Goal: Information Seeking & Learning: Learn about a topic

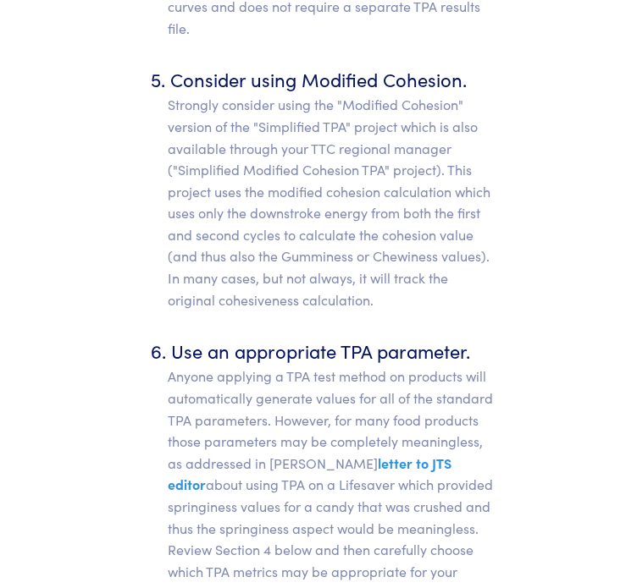
scroll to position [14468, 0]
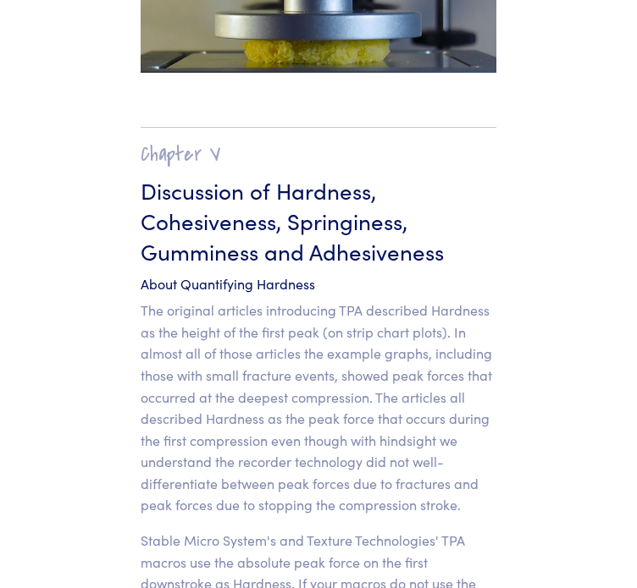
scroll to position [16120, 0]
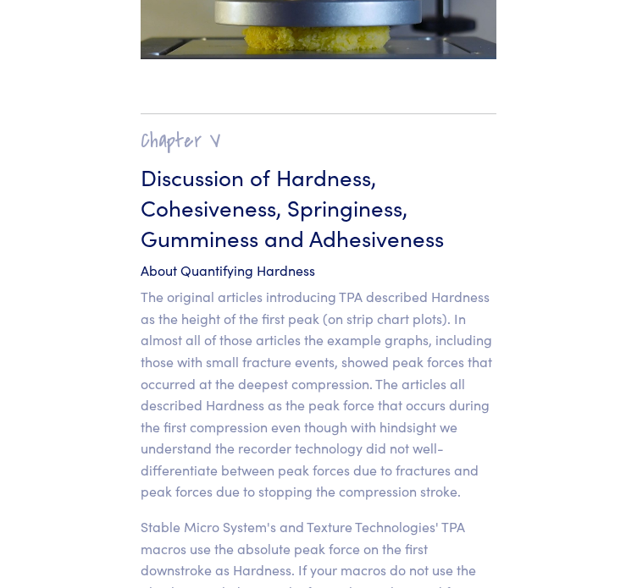
click at [298, 372] on p "The original articles introducing TPA described Hardness as the height of the f…" at bounding box center [319, 394] width 356 height 217
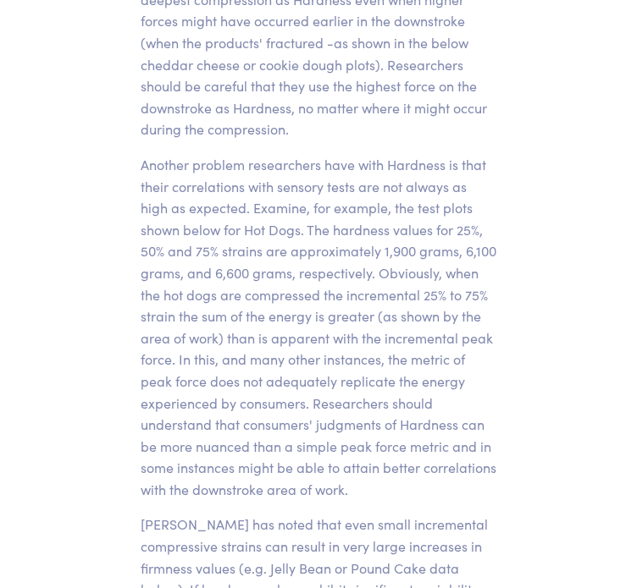
scroll to position [16838, 0]
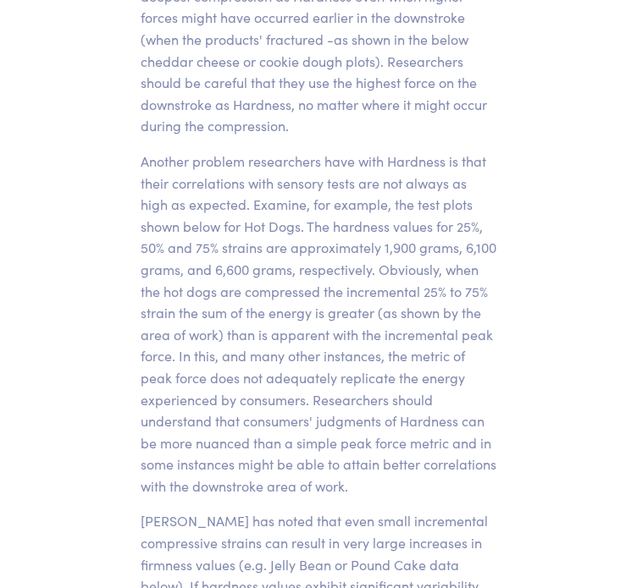
click at [152, 220] on p "Another problem researchers have with Hardness is that their correlations with …" at bounding box center [319, 324] width 356 height 347
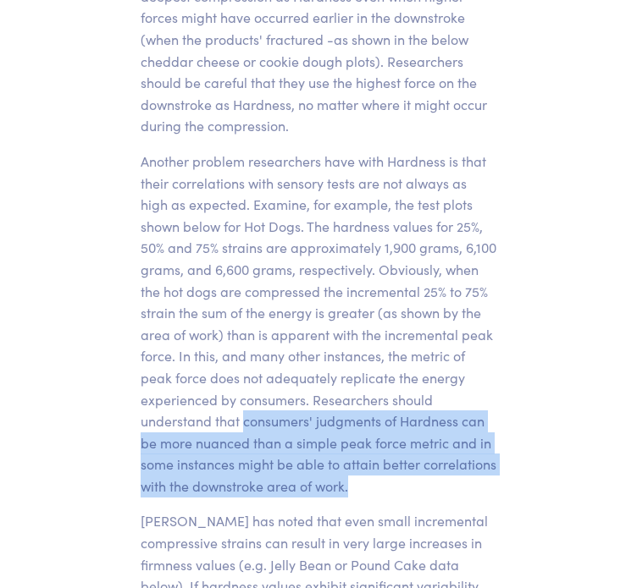
drag, startPoint x: 243, startPoint y: 313, endPoint x: 397, endPoint y: 375, distance: 166.0
click at [397, 375] on p "Another problem researchers have with Hardness is that their correlations with …" at bounding box center [319, 324] width 356 height 347
copy p "consumers' judgments of Hardness can be more nuanced than a simple peak force m…"
click at [300, 308] on p "Another problem researchers have with Hardness is that their correlations with …" at bounding box center [319, 324] width 356 height 347
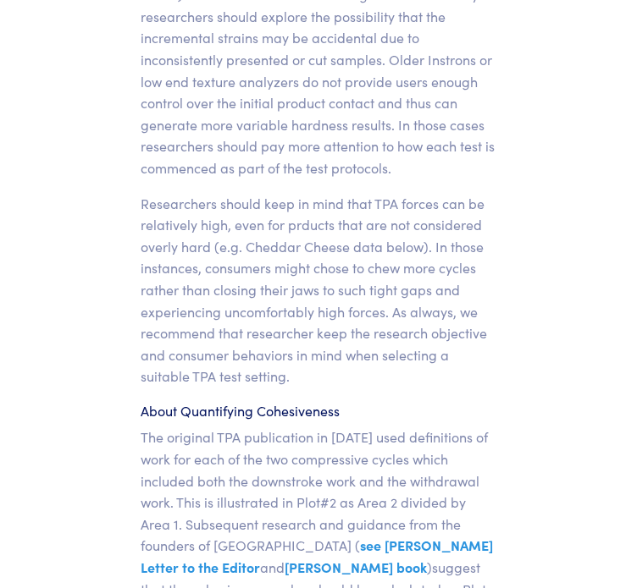
scroll to position [17429, 0]
click at [203, 194] on p "Researchers should keep in mind that TPA forces can be relatively high, even fo…" at bounding box center [319, 291] width 356 height 195
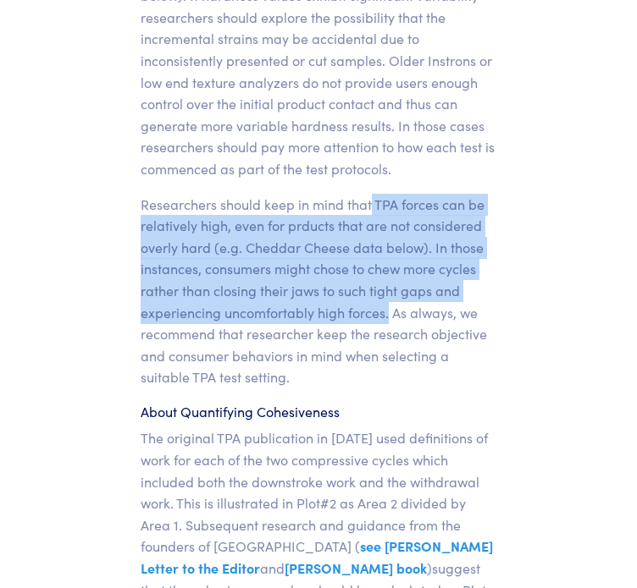
drag, startPoint x: 372, startPoint y: 92, endPoint x: 389, endPoint y: 212, distance: 121.4
click at [389, 212] on p "Researchers should keep in mind that TPA forces can be relatively high, even fo…" at bounding box center [319, 291] width 356 height 195
copy p "TPA forces can be relatively high, even for prducts that are not considered ove…"
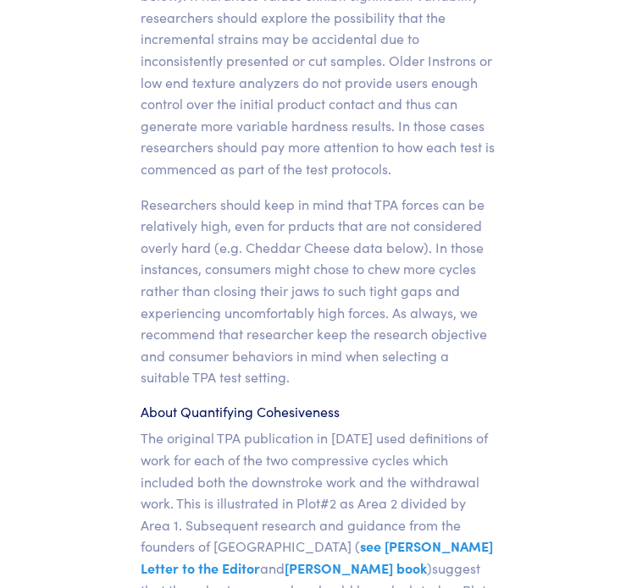
drag, startPoint x: 241, startPoint y: 239, endPoint x: 180, endPoint y: 256, distance: 63.5
click at [180, 256] on p "Researchers should keep in mind that TPA forces can be relatively high, even fo…" at bounding box center [319, 291] width 356 height 195
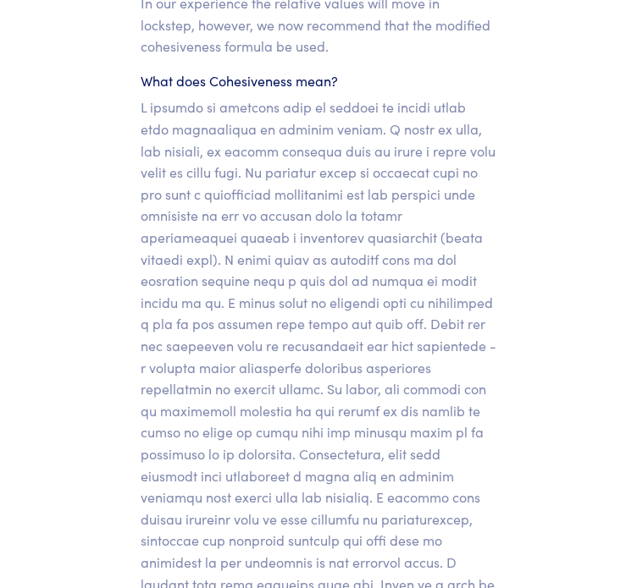
scroll to position [18082, 0]
